Goal: Information Seeking & Learning: Learn about a topic

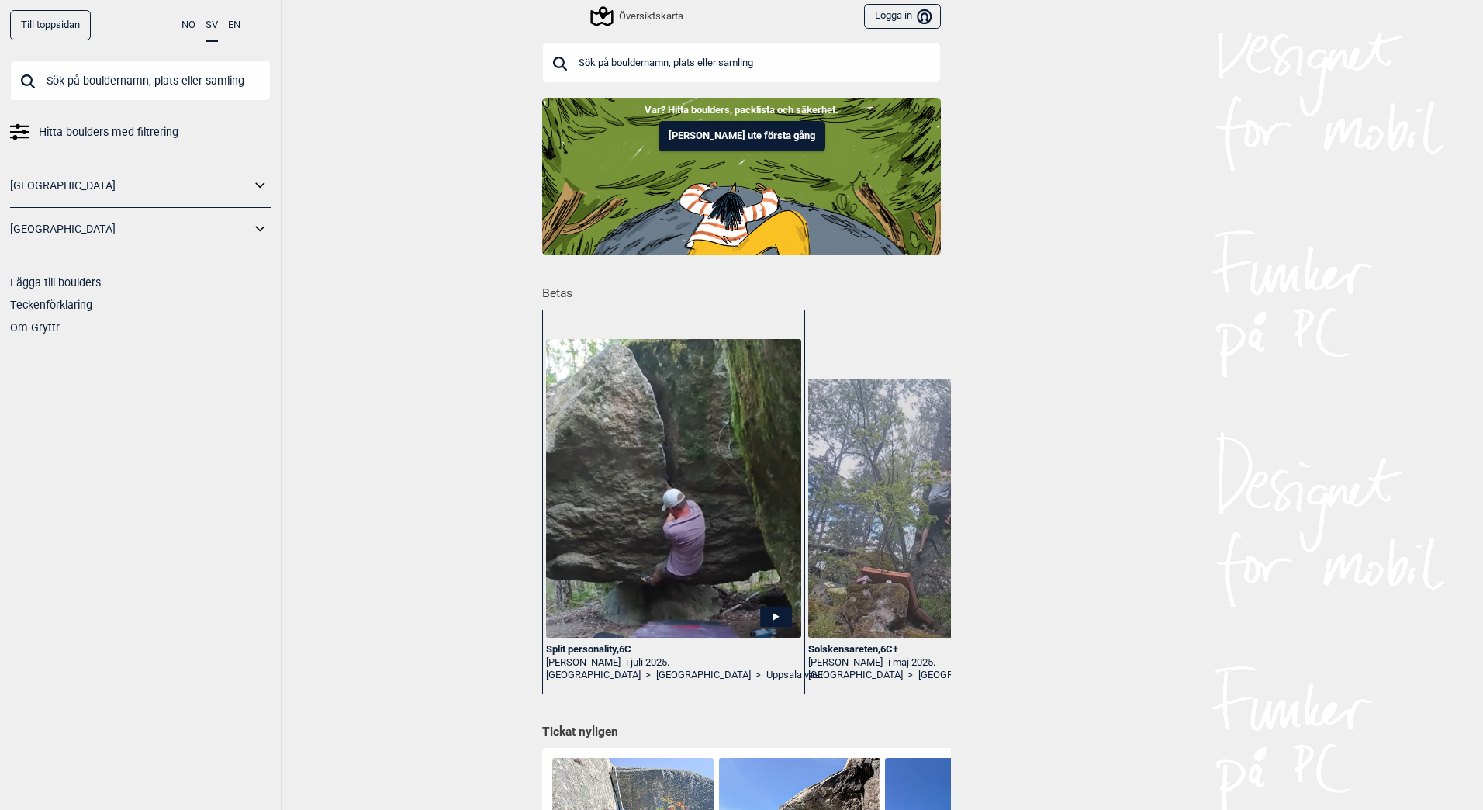
click at [255, 189] on icon at bounding box center [261, 186] width 20 height 22
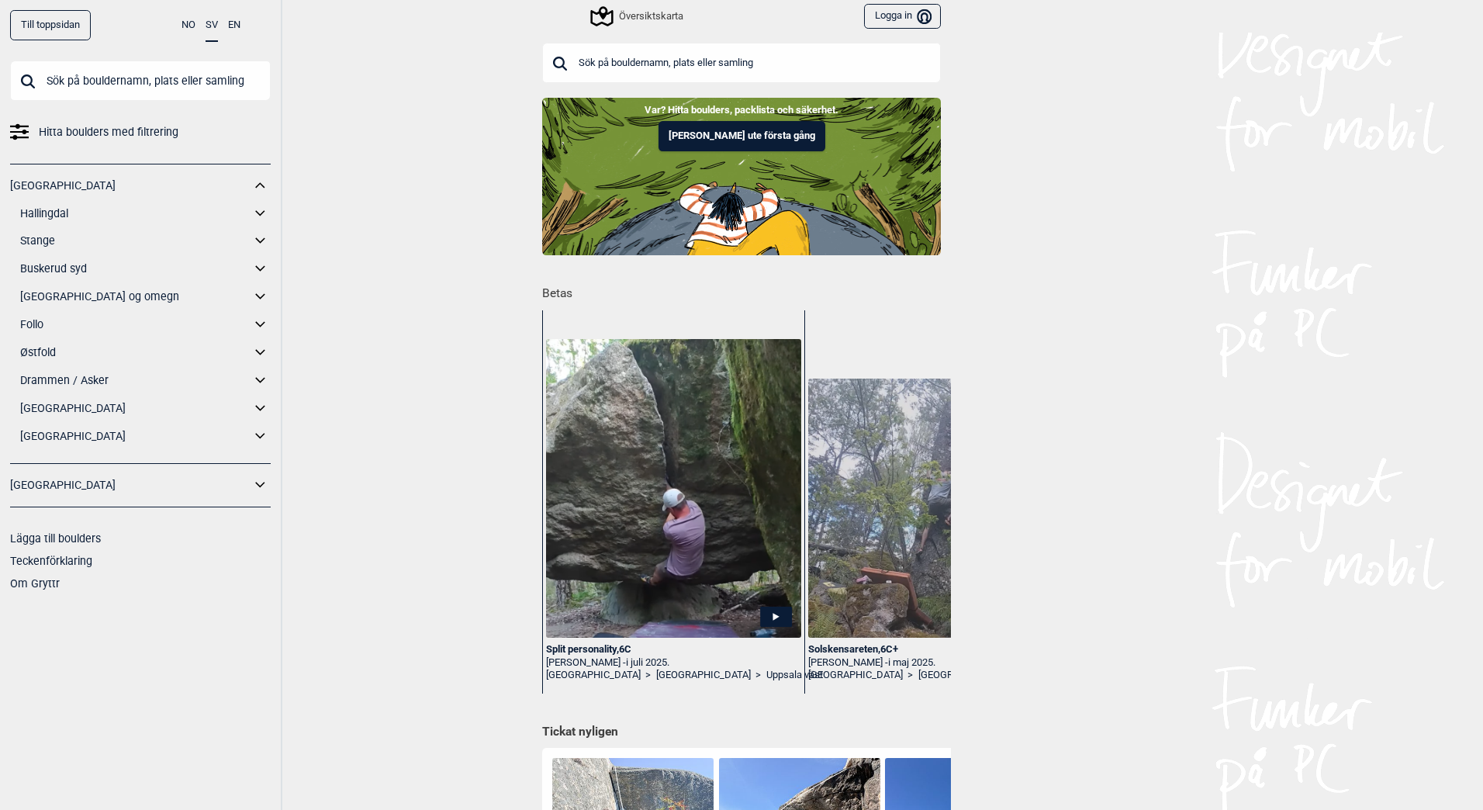
click at [264, 294] on icon at bounding box center [261, 296] width 20 height 22
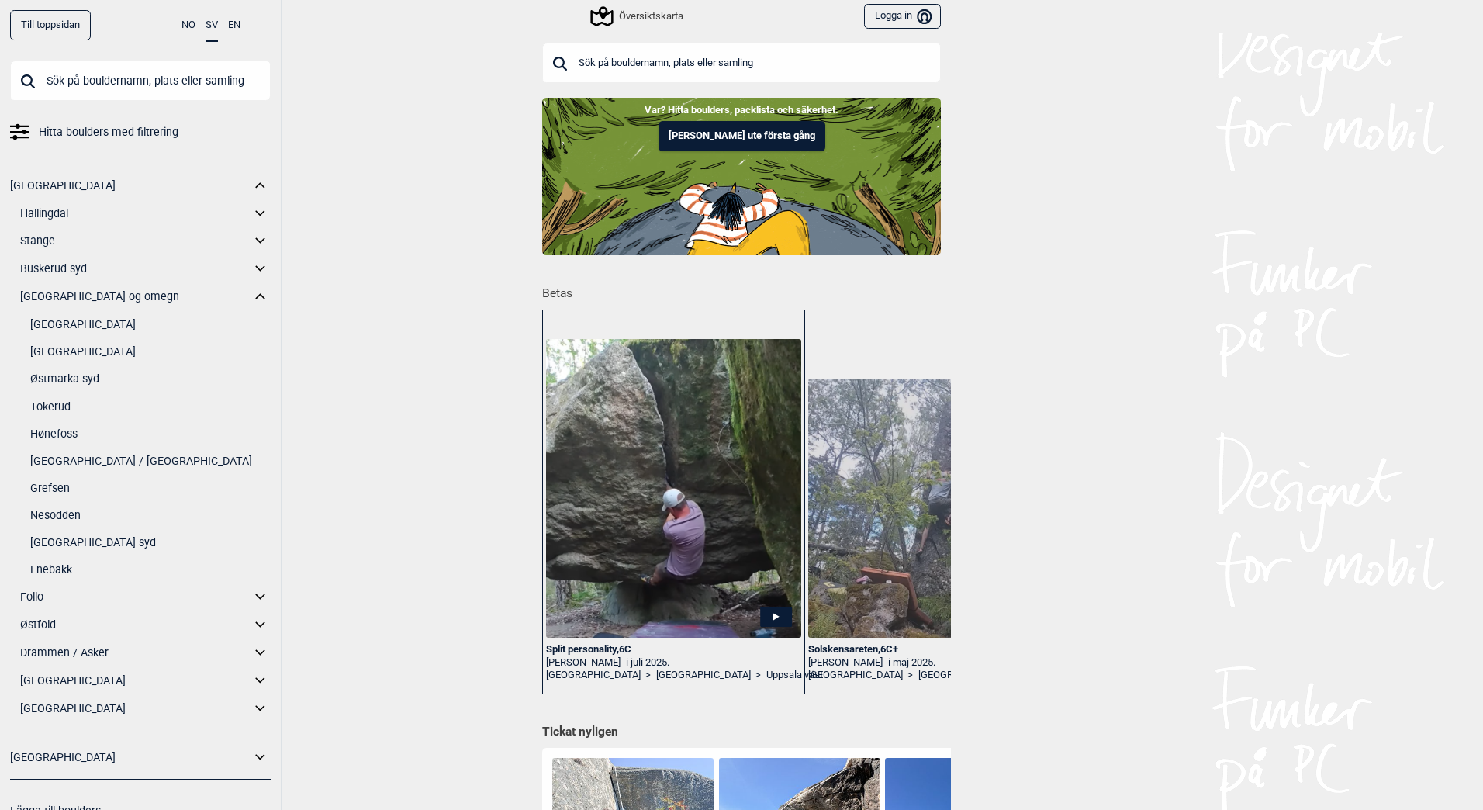
click at [81, 460] on link "[GEOGRAPHIC_DATA] / [GEOGRAPHIC_DATA]" at bounding box center [150, 461] width 240 height 22
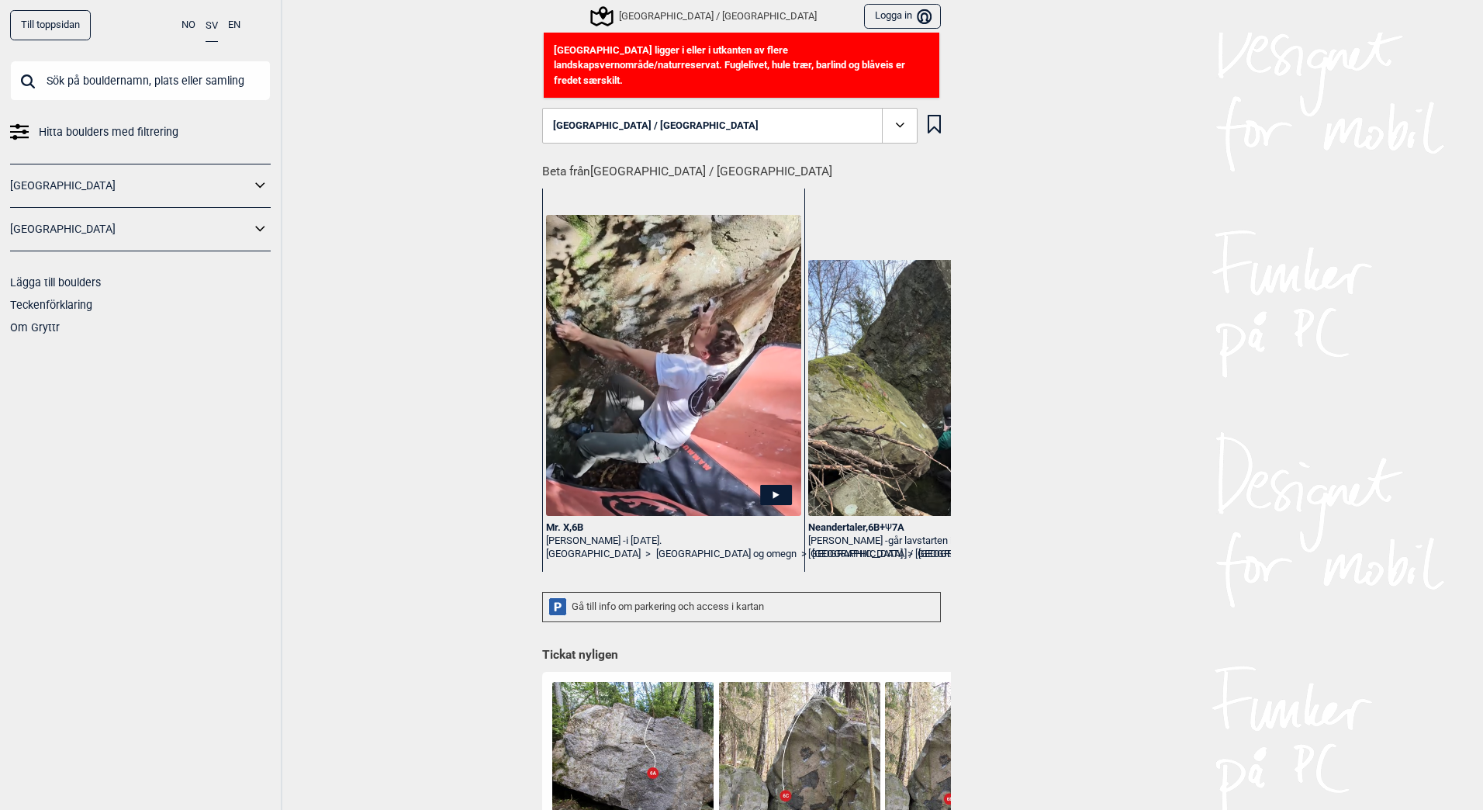
click at [891, 117] on icon at bounding box center [900, 126] width 18 height 18
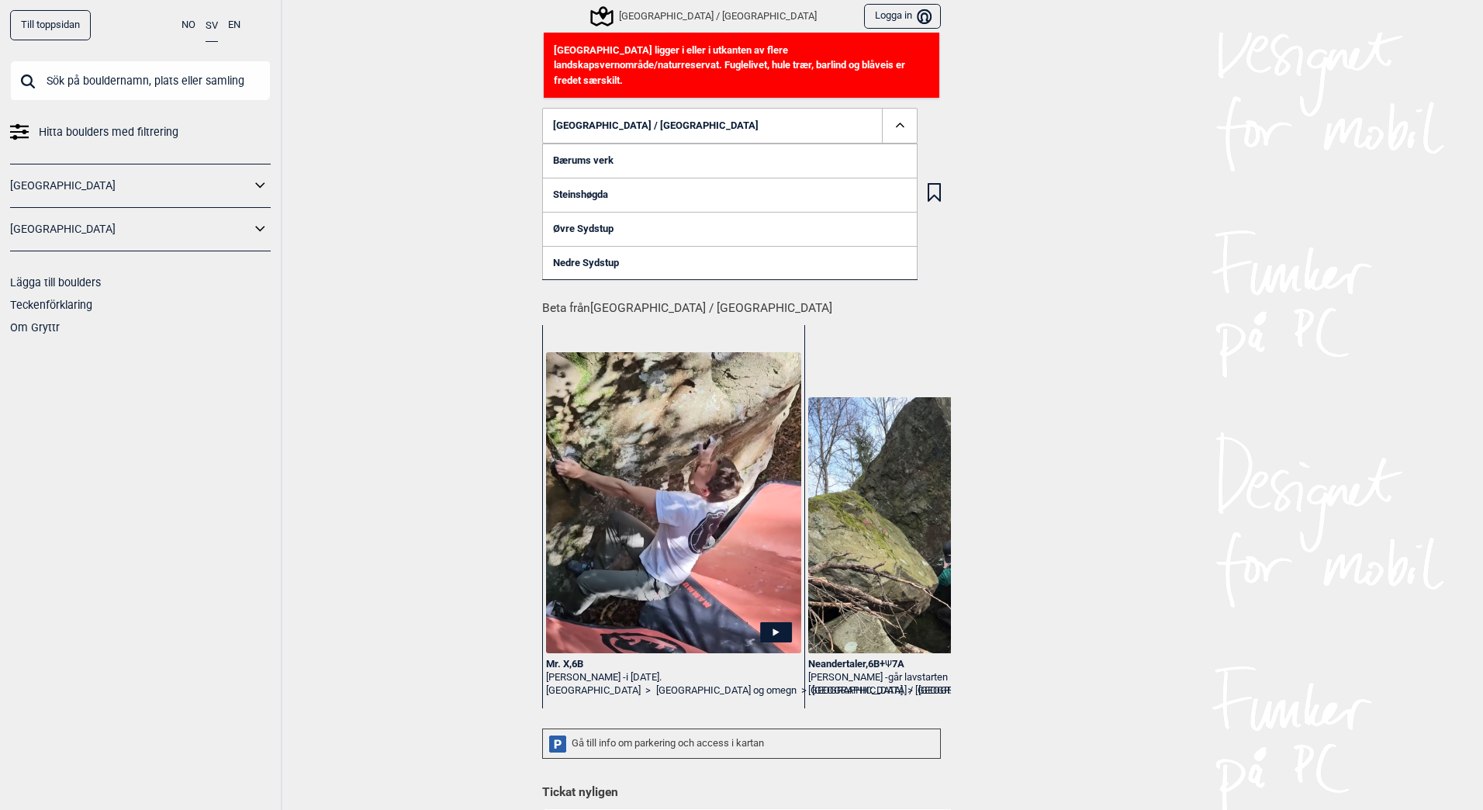
click at [571, 247] on link "Nedre Sydstup" at bounding box center [729, 263] width 375 height 34
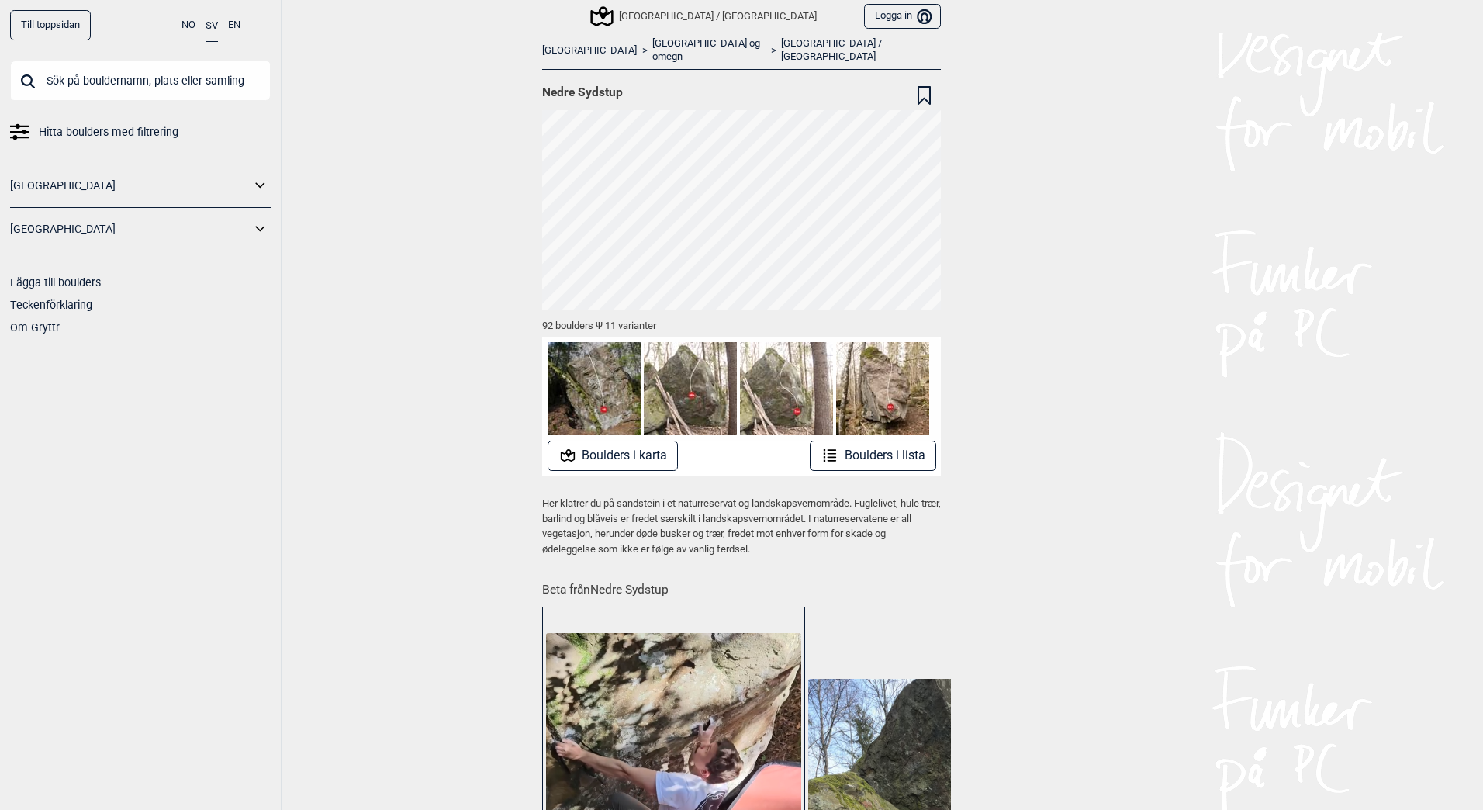
click at [869, 441] on button "Boulders i lista" at bounding box center [873, 456] width 126 height 30
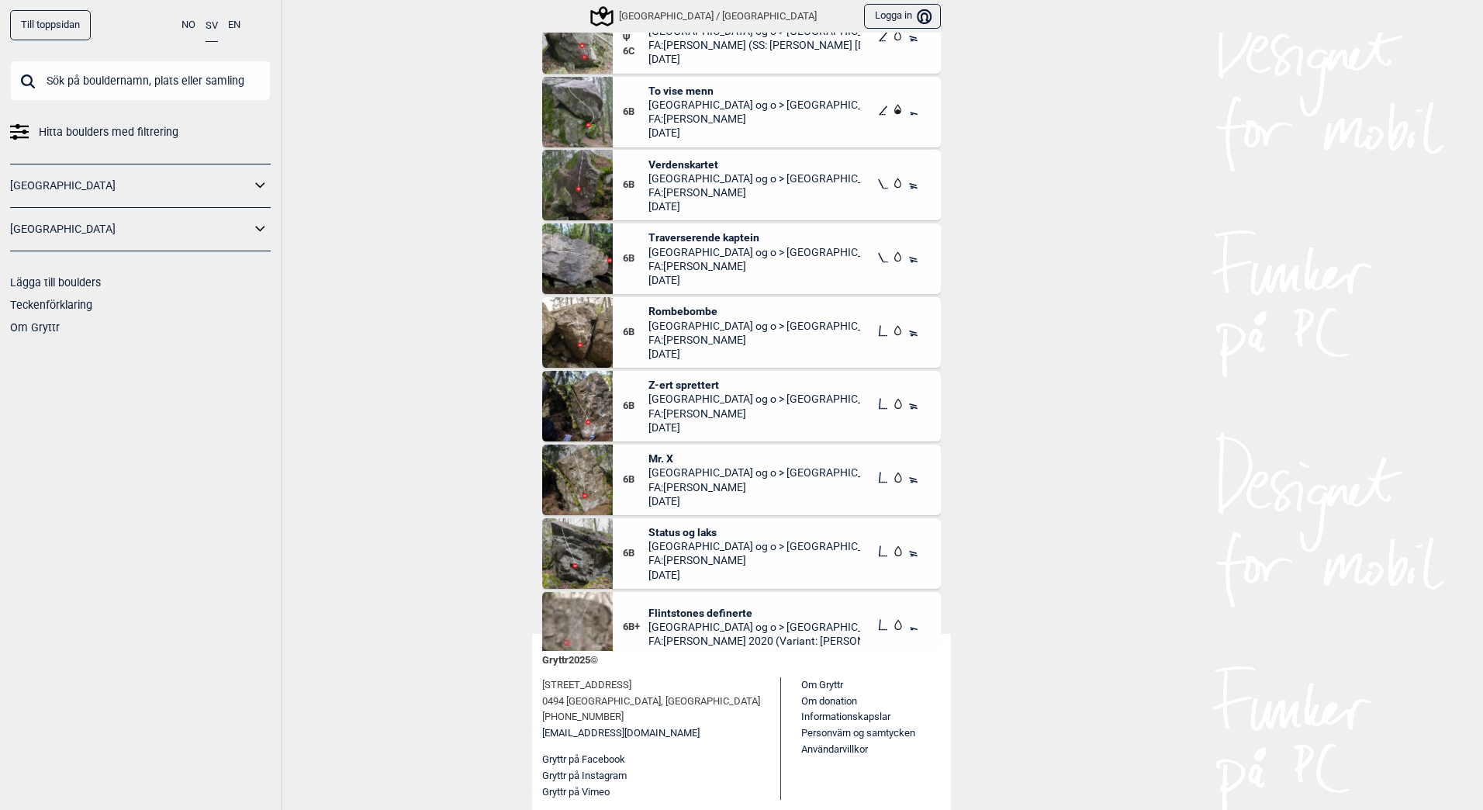
scroll to position [95, 0]
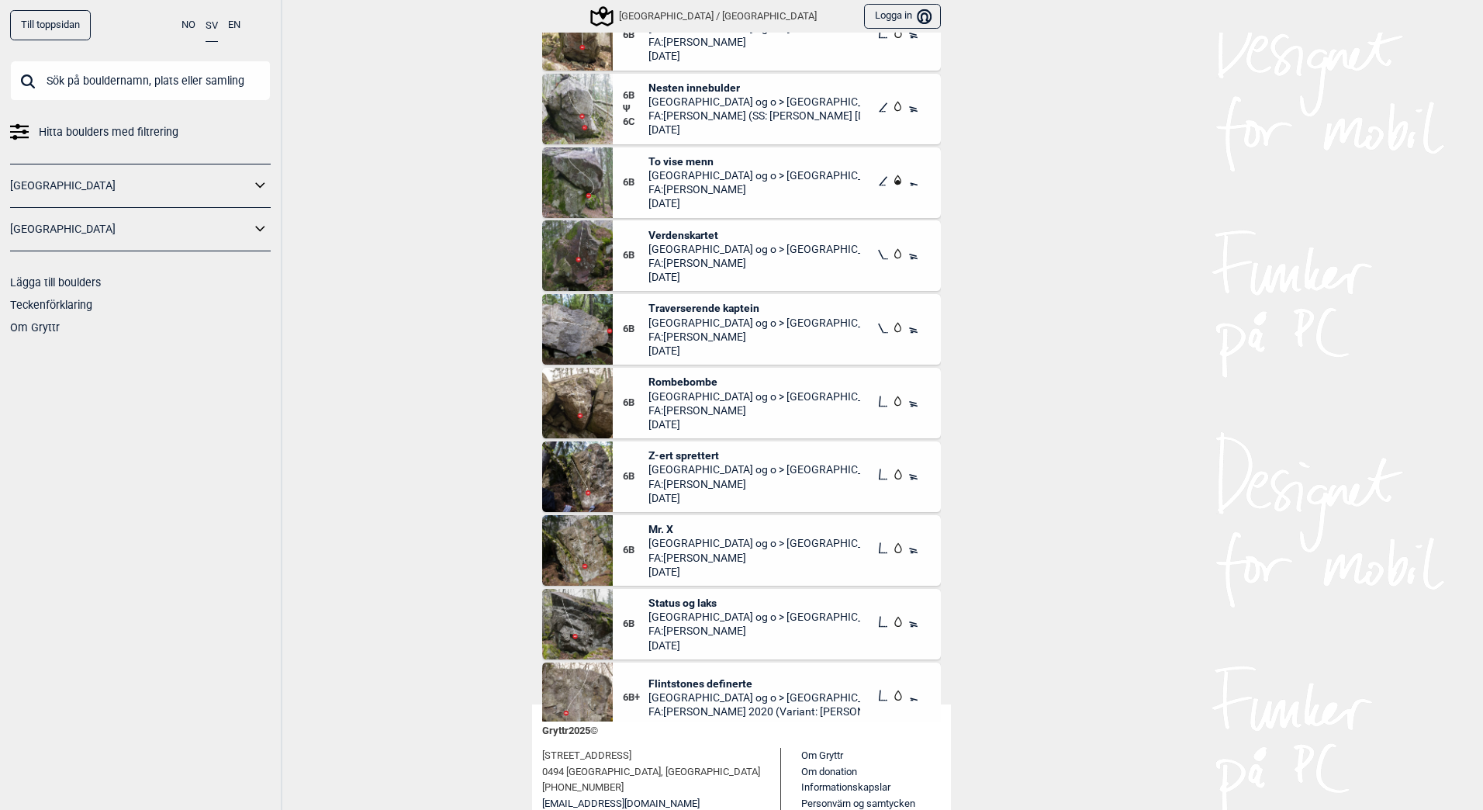
drag, startPoint x: 949, startPoint y: 337, endPoint x: 963, endPoint y: 6, distance: 330.7
click at [963, 6] on div "Till toppsidan NO SV EN Hitta boulders med filtrering [GEOGRAPHIC_DATA] [GEOGRA…" at bounding box center [741, 405] width 1483 height 810
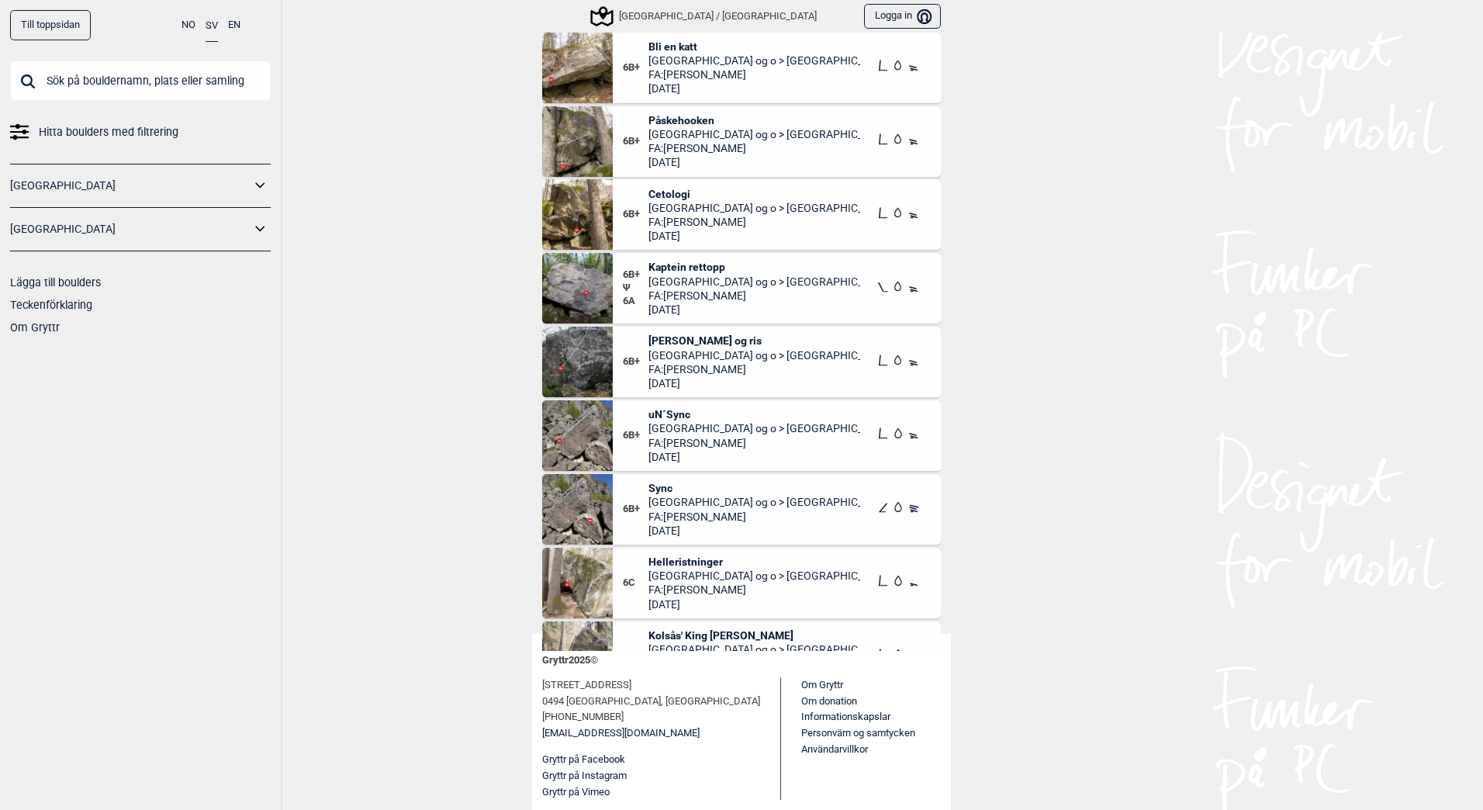
scroll to position [0, 0]
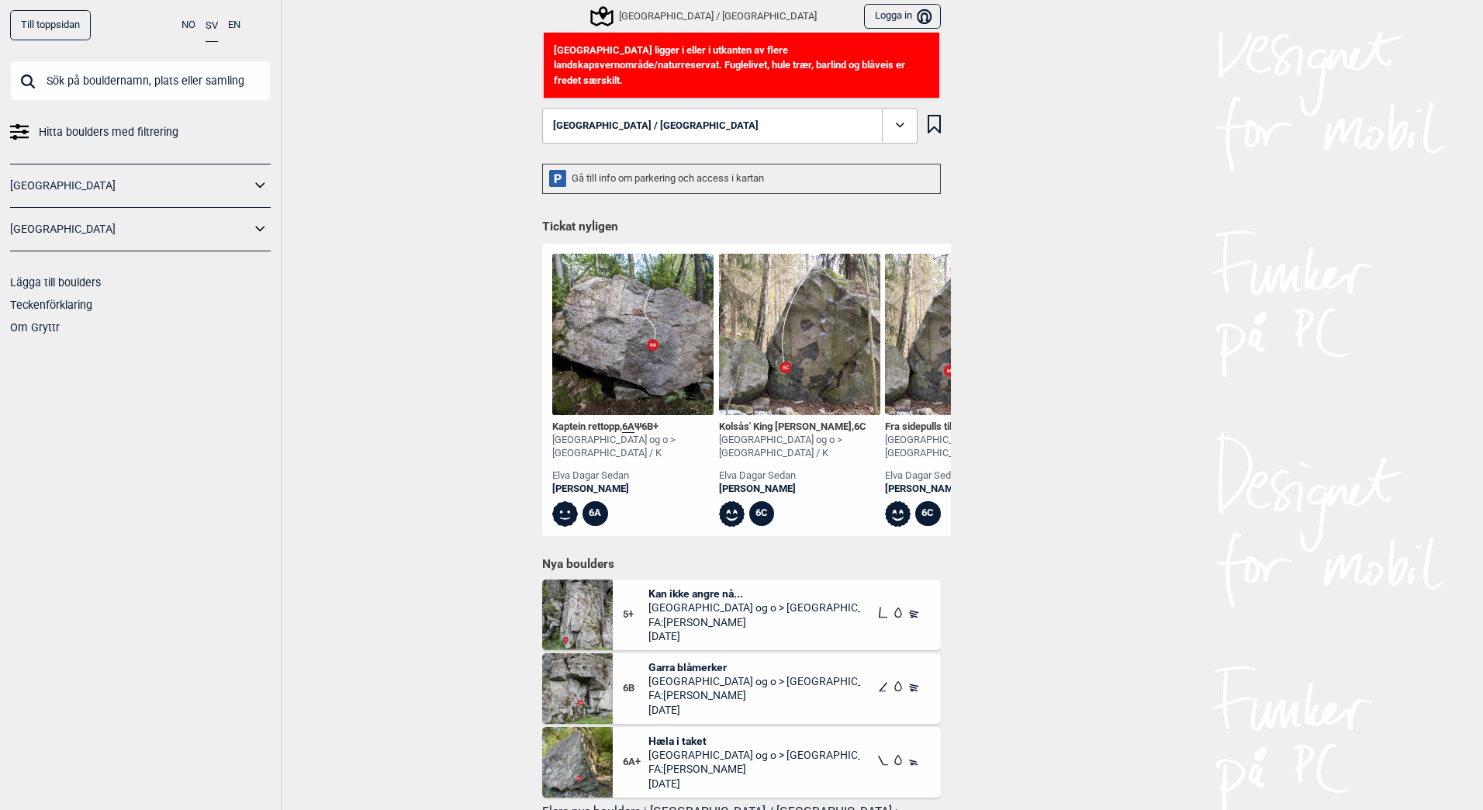
click at [891, 117] on icon at bounding box center [900, 126] width 18 height 18
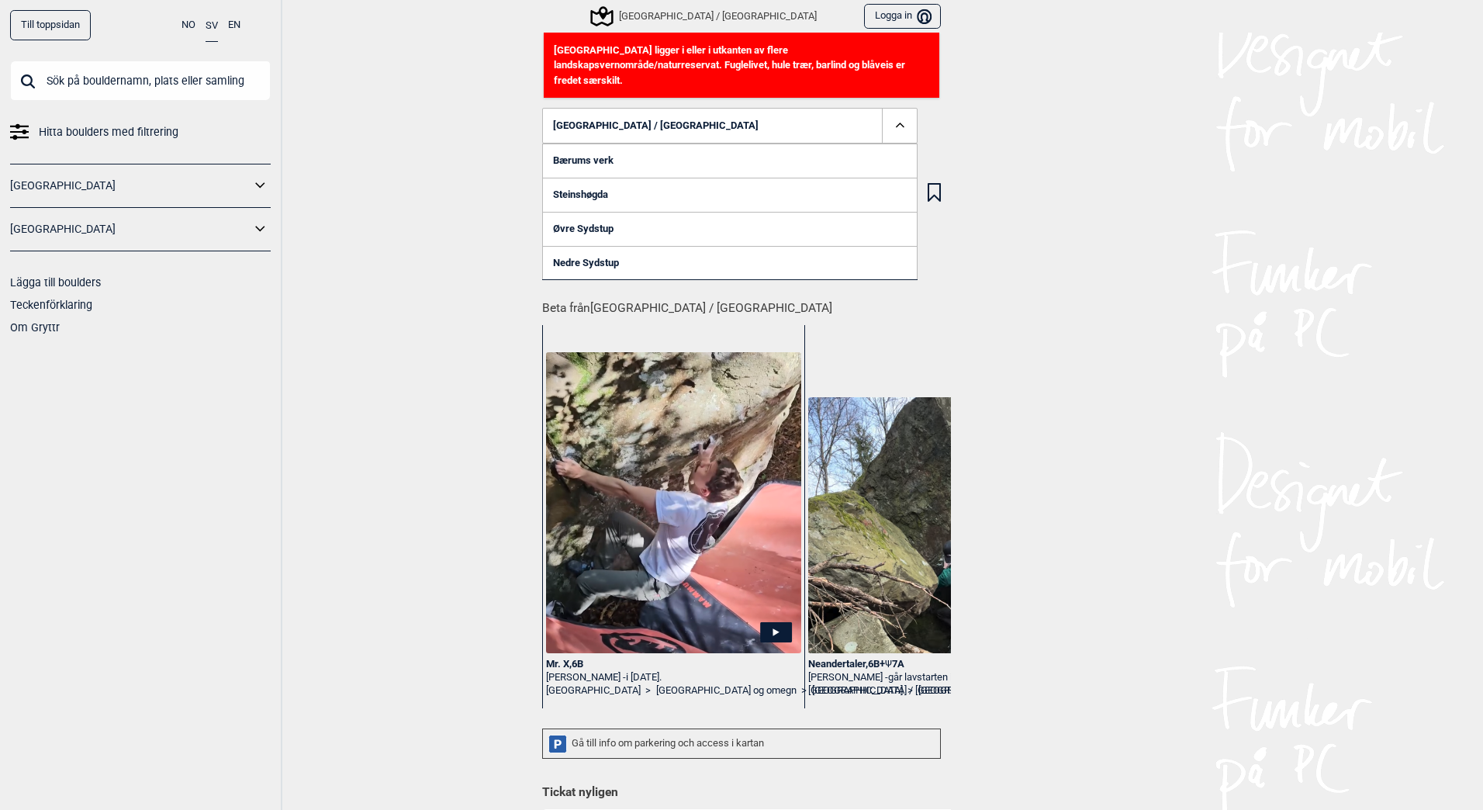
click at [604, 212] on link "Øvre Sydstup" at bounding box center [729, 229] width 375 height 34
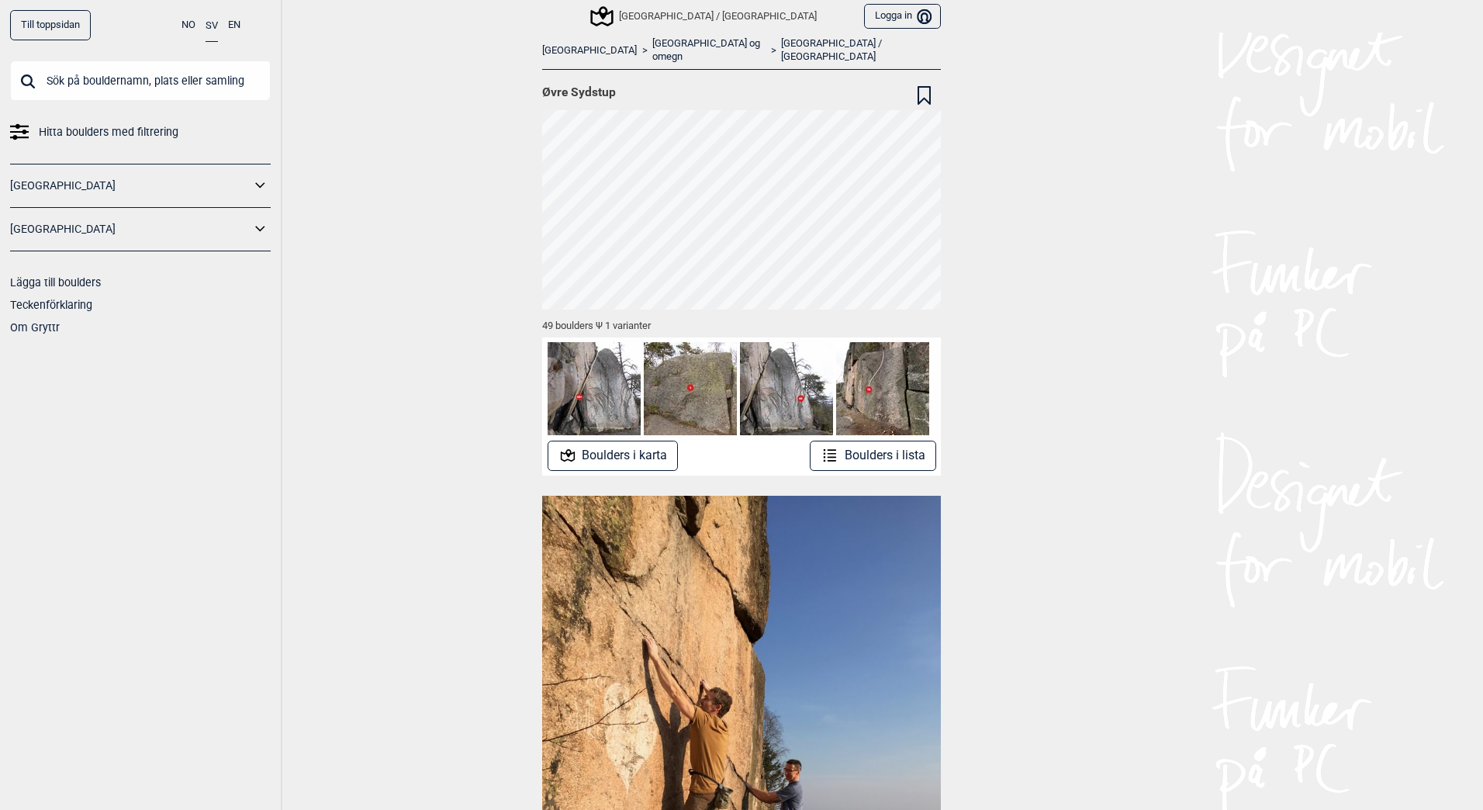
click at [880, 443] on button "Boulders i lista" at bounding box center [873, 456] width 126 height 30
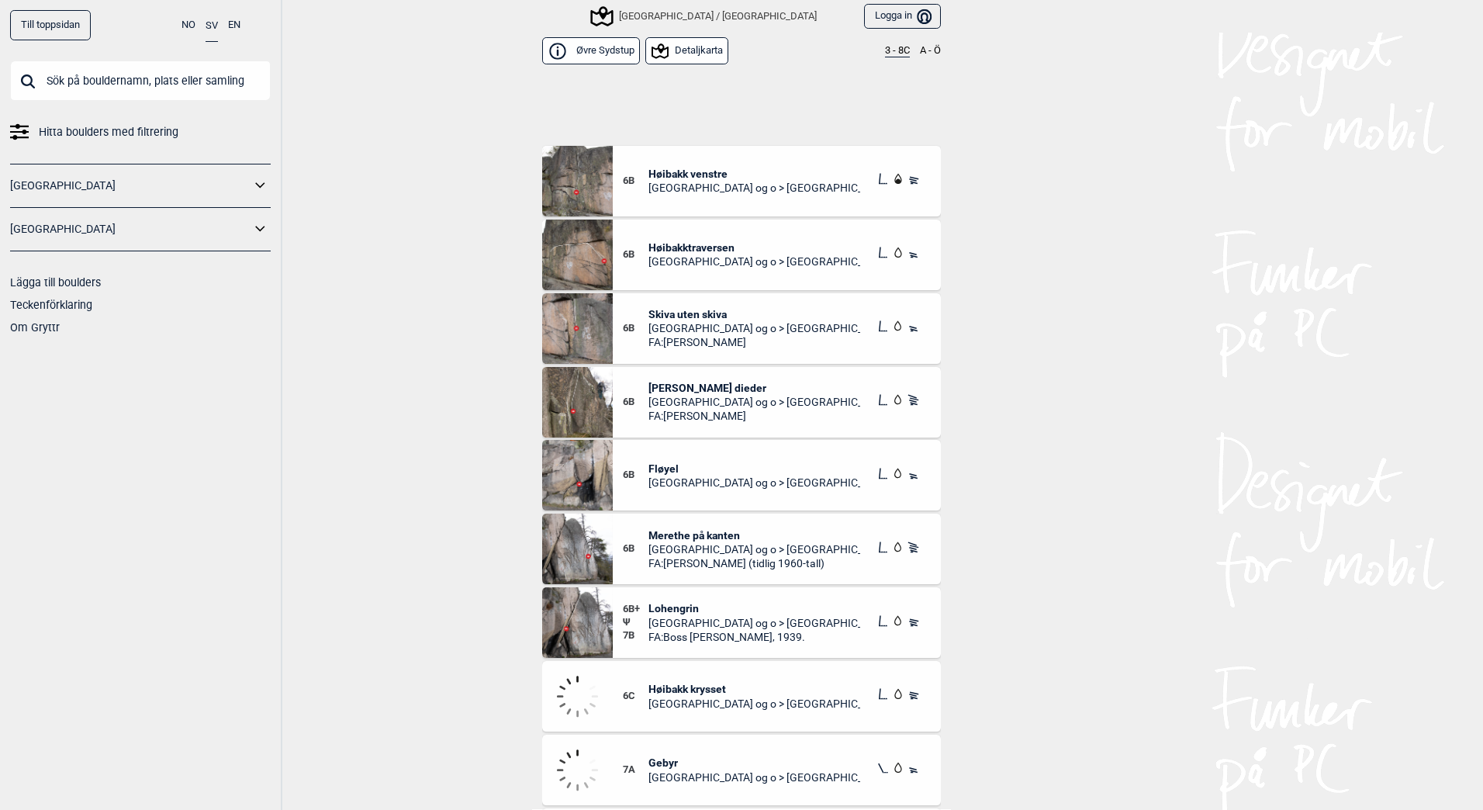
scroll to position [2405, 0]
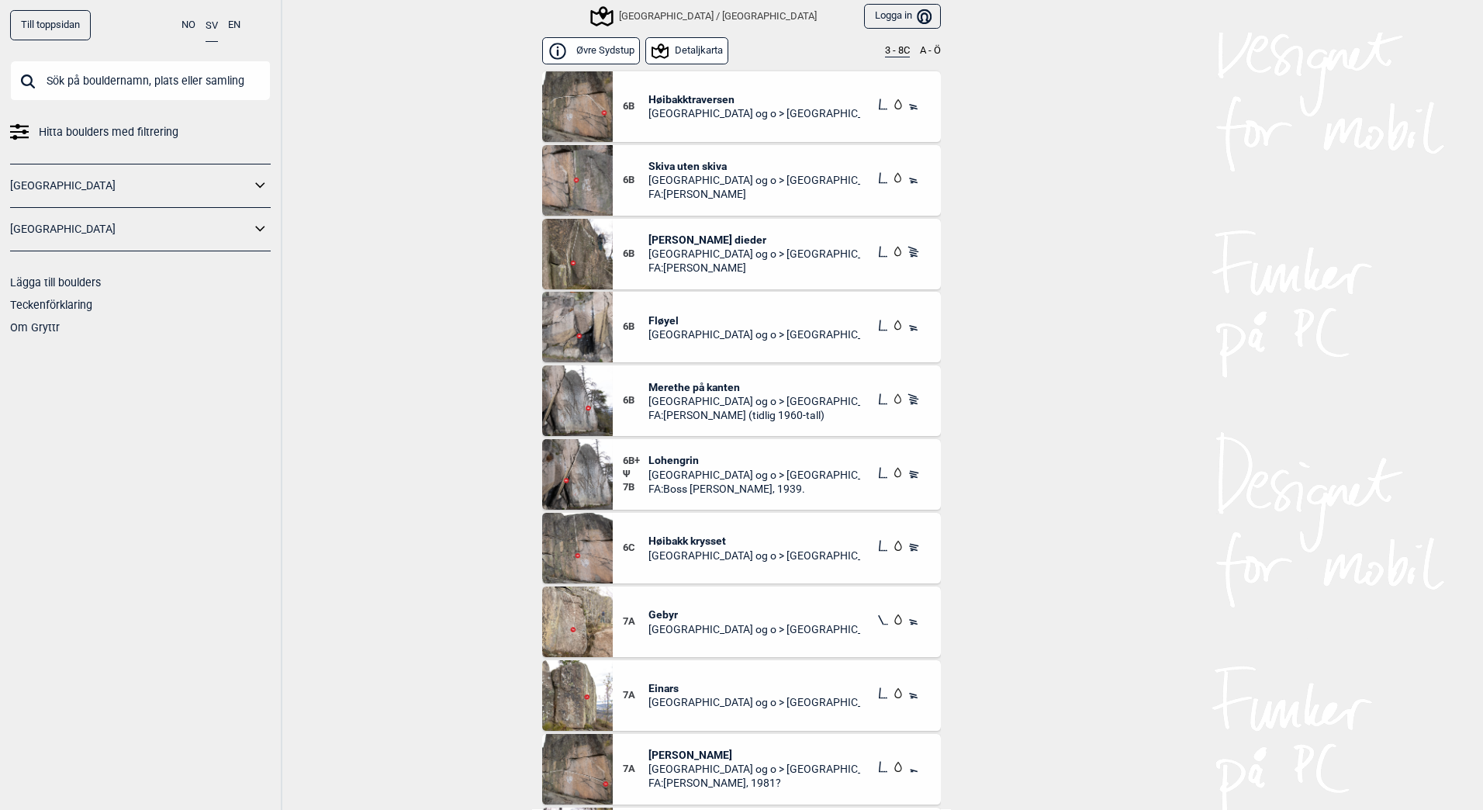
click at [673, 457] on span "Lohengrin" at bounding box center [754, 460] width 213 height 14
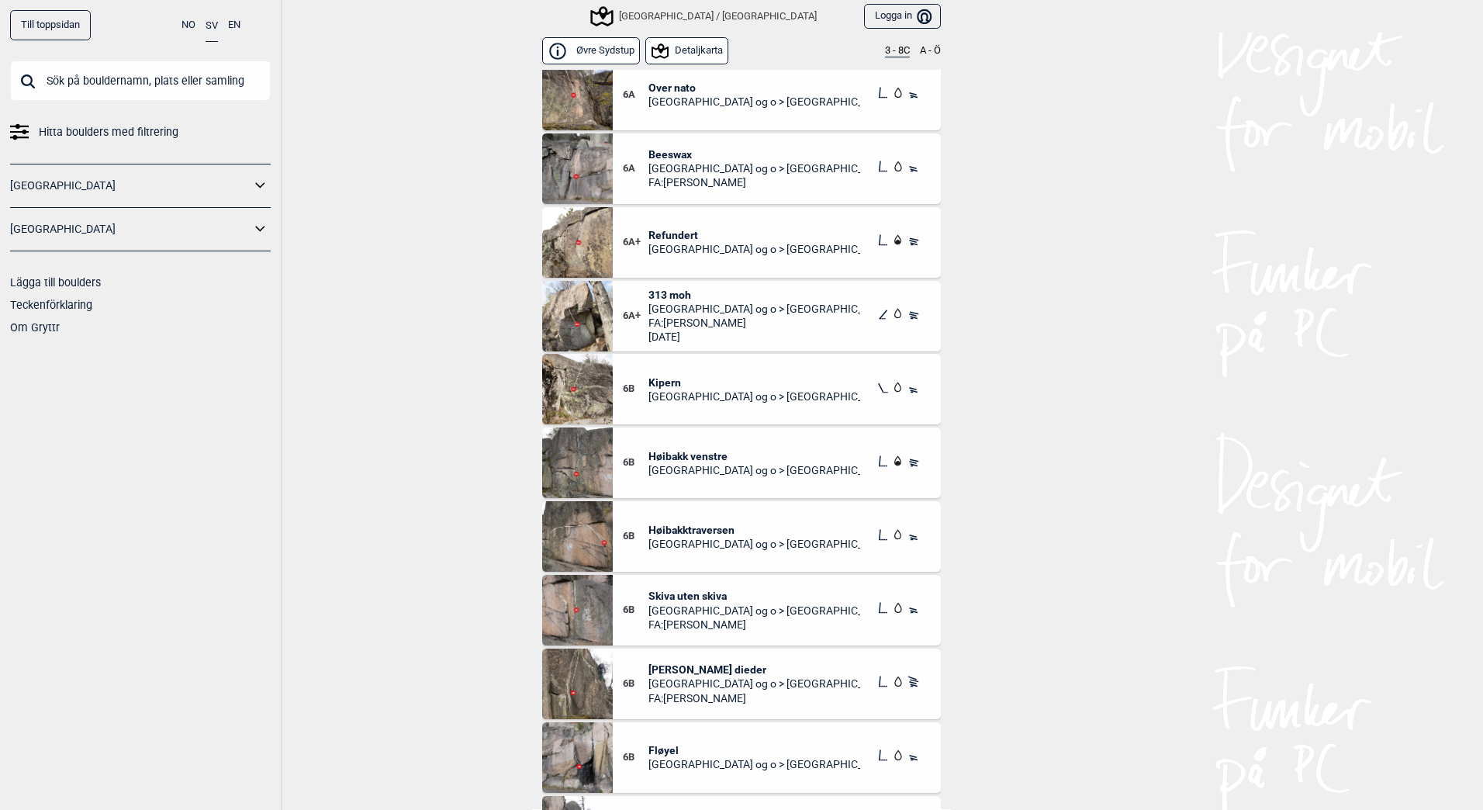
scroll to position [2017, 0]
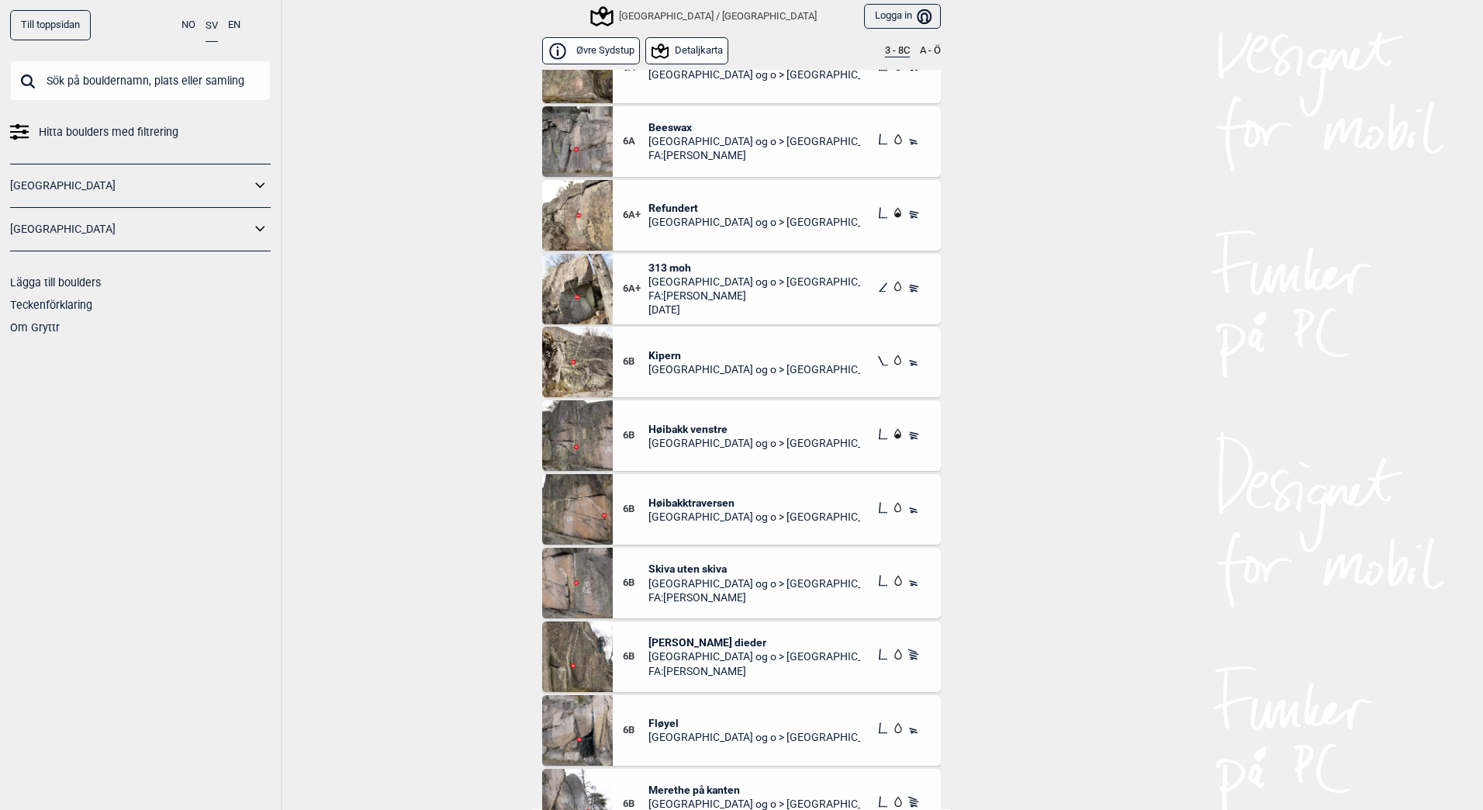
click at [674, 638] on span "[PERSON_NAME] dieder" at bounding box center [754, 642] width 213 height 14
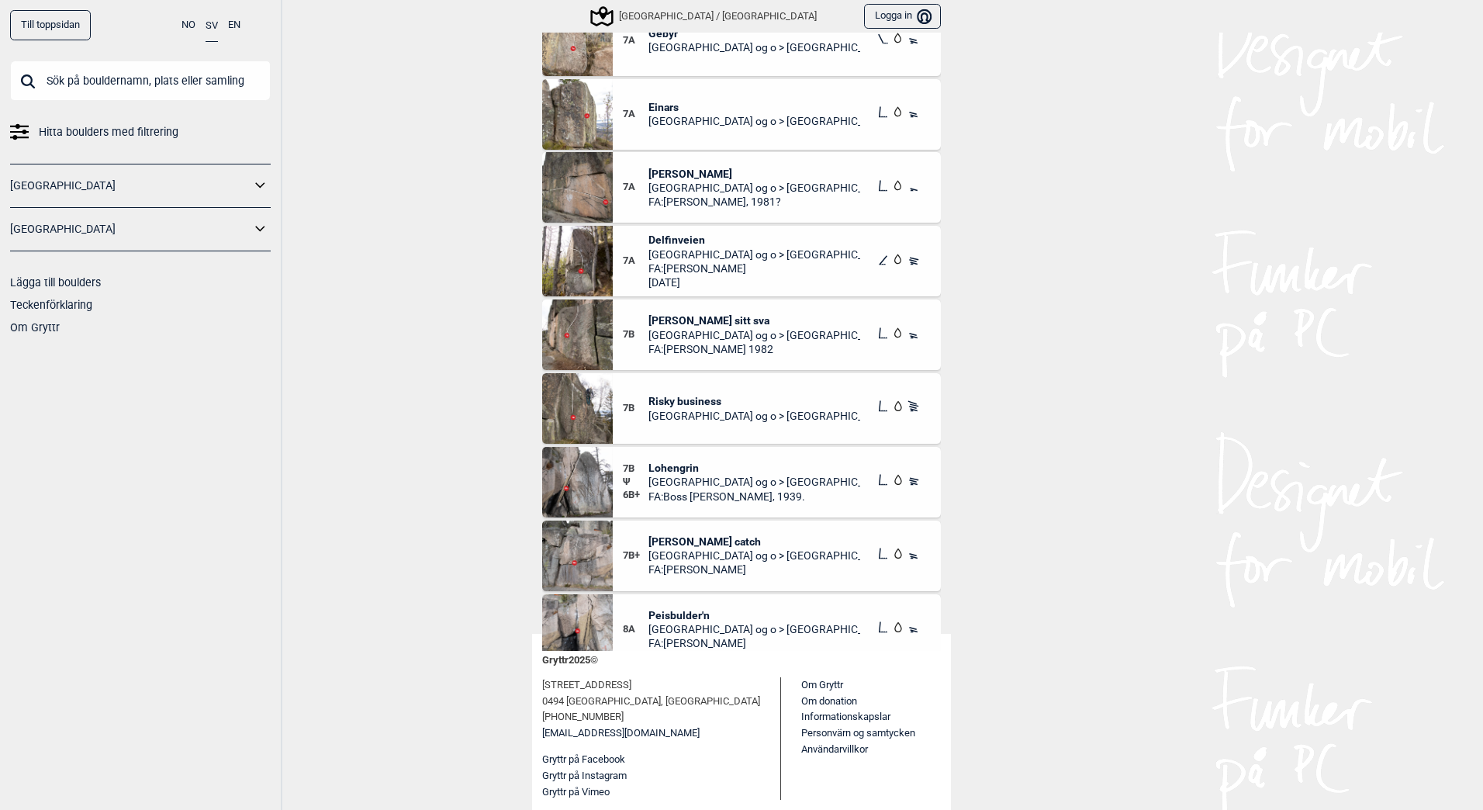
scroll to position [2806, 0]
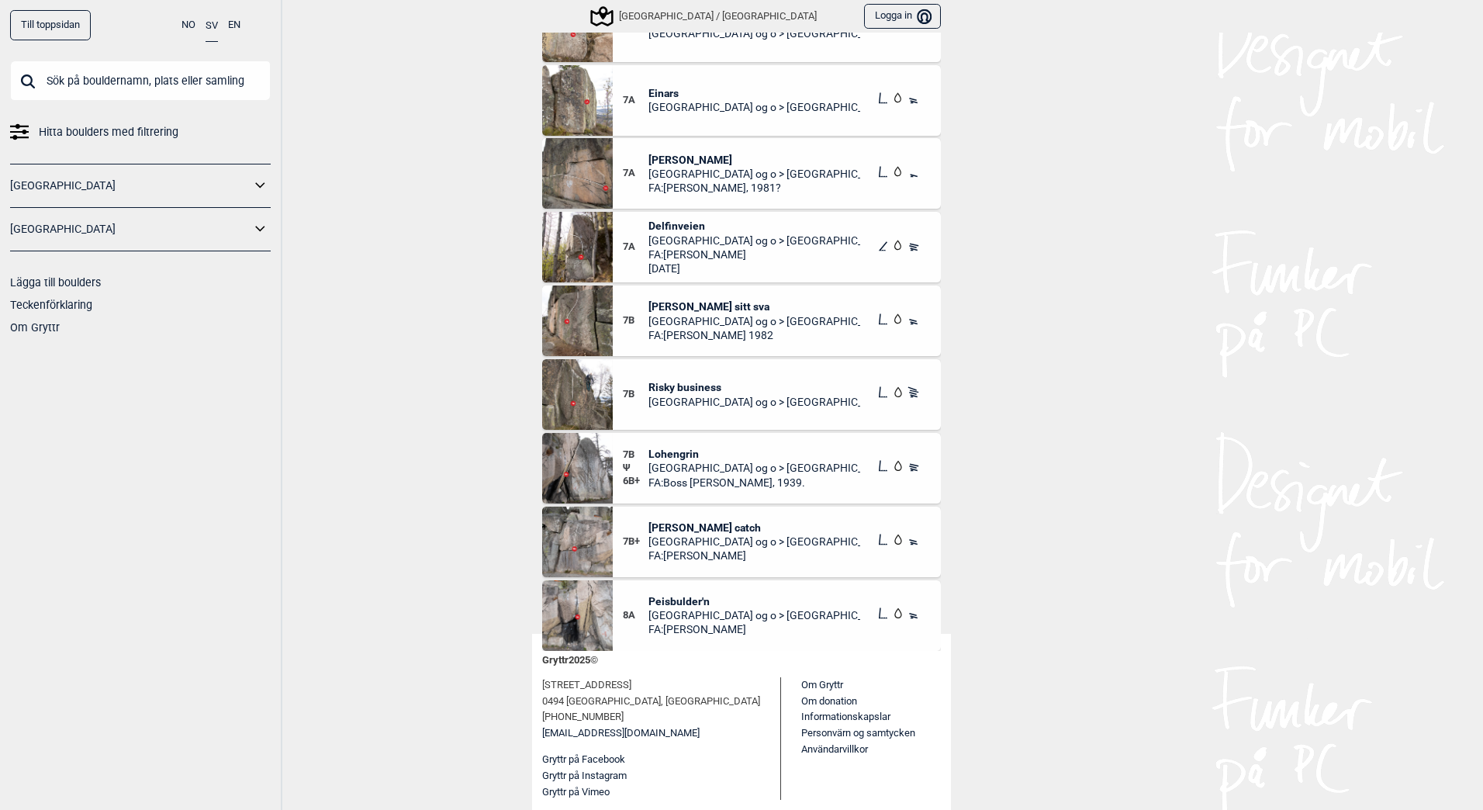
click at [671, 602] on span "Peisbulder'n" at bounding box center [754, 601] width 213 height 14
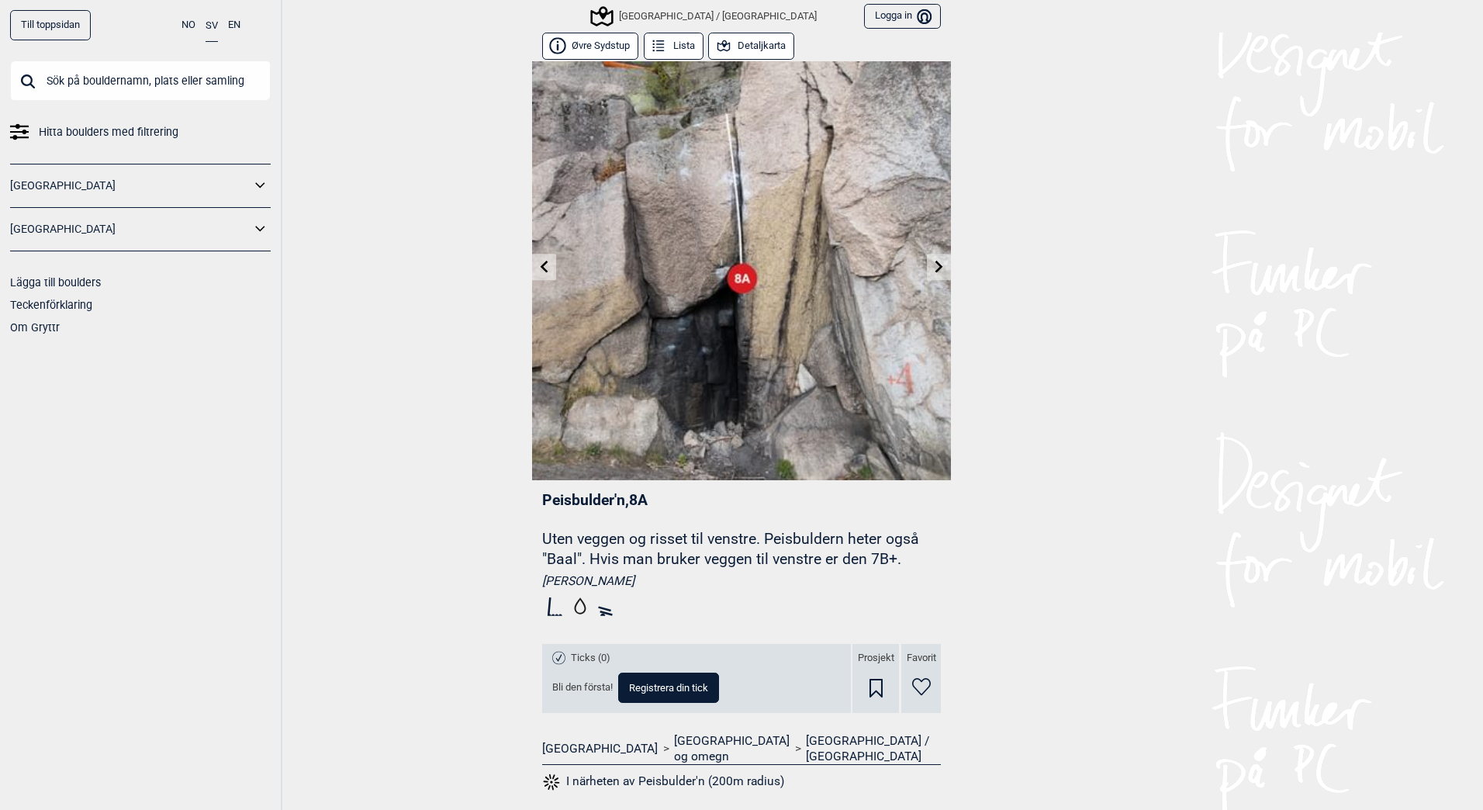
click at [935, 265] on icon at bounding box center [939, 266] width 8 height 12
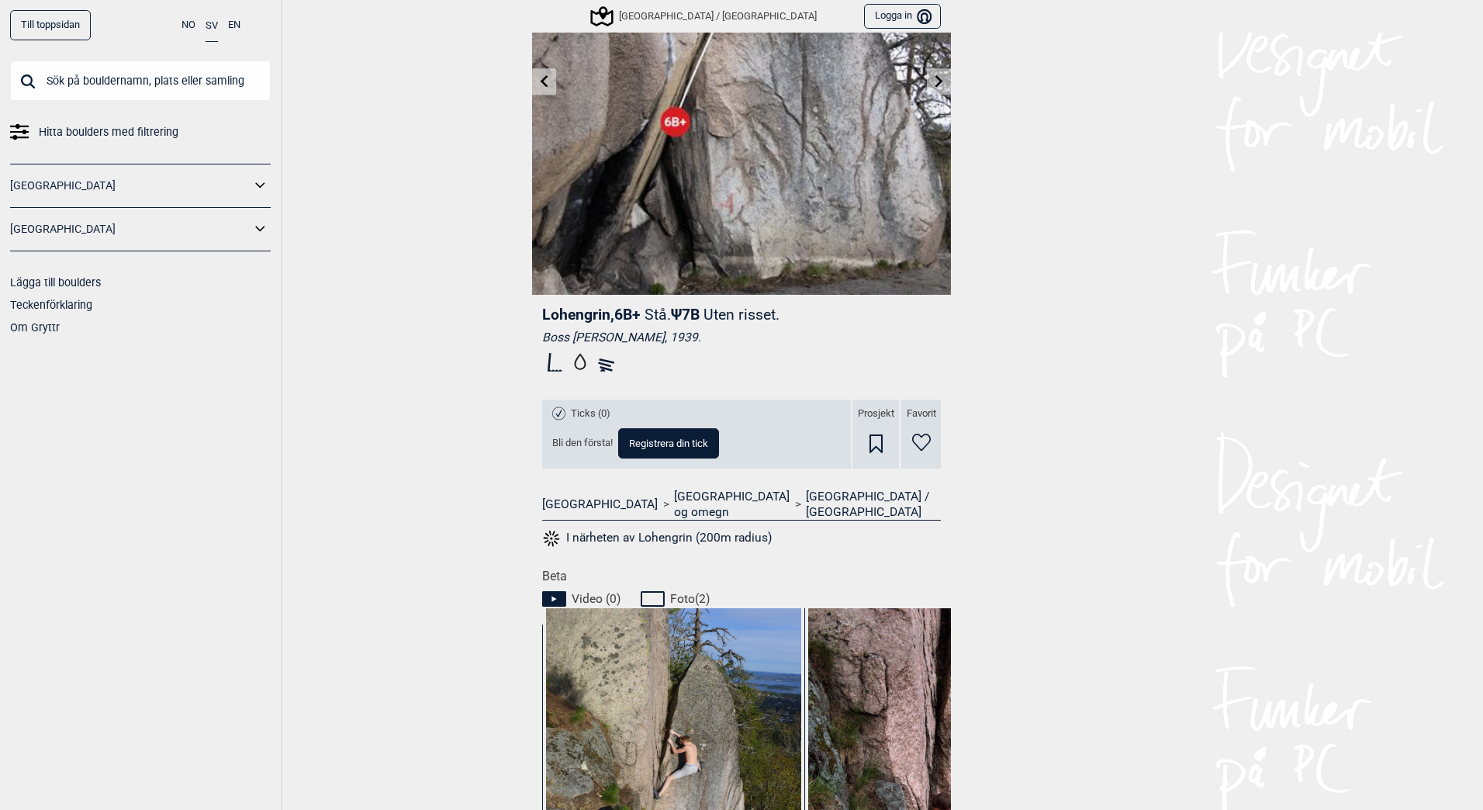
scroll to position [388, 0]
